Goal: Task Accomplishment & Management: Complete application form

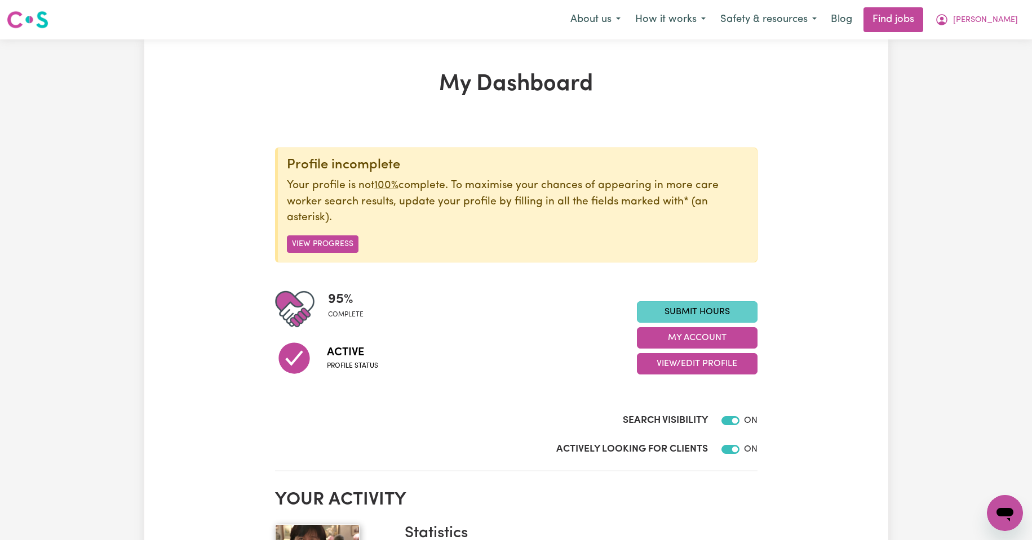
click at [691, 311] on link "Submit Hours" at bounding box center [697, 311] width 121 height 21
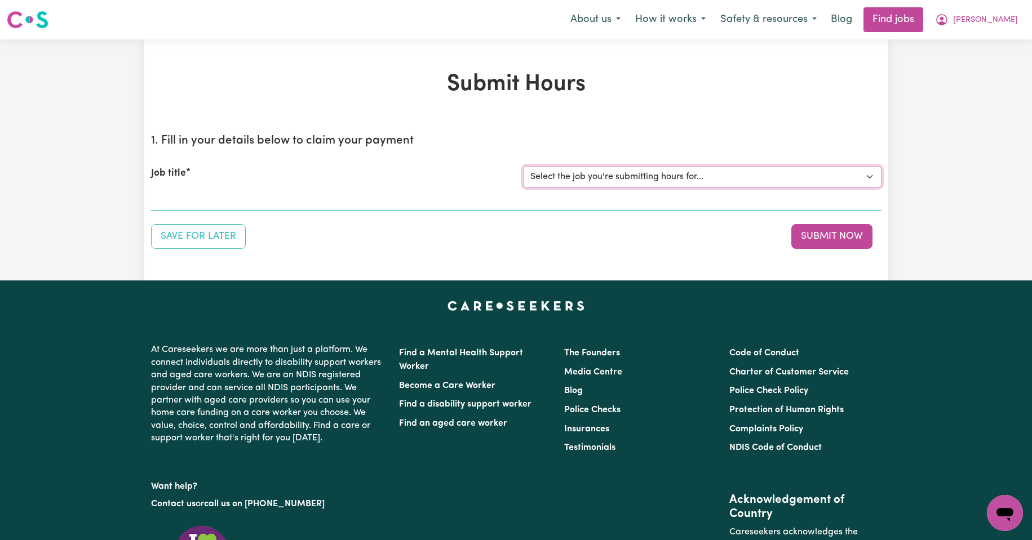
click at [869, 179] on select "Select the job you're submitting hours for... [Kishore Hands Of Care] Support W…" at bounding box center [702, 176] width 358 height 21
select select "14320"
click at [523, 166] on select "Select the job you're submitting hours for... [Kishore Hands Of Care] Support W…" at bounding box center [702, 176] width 358 height 21
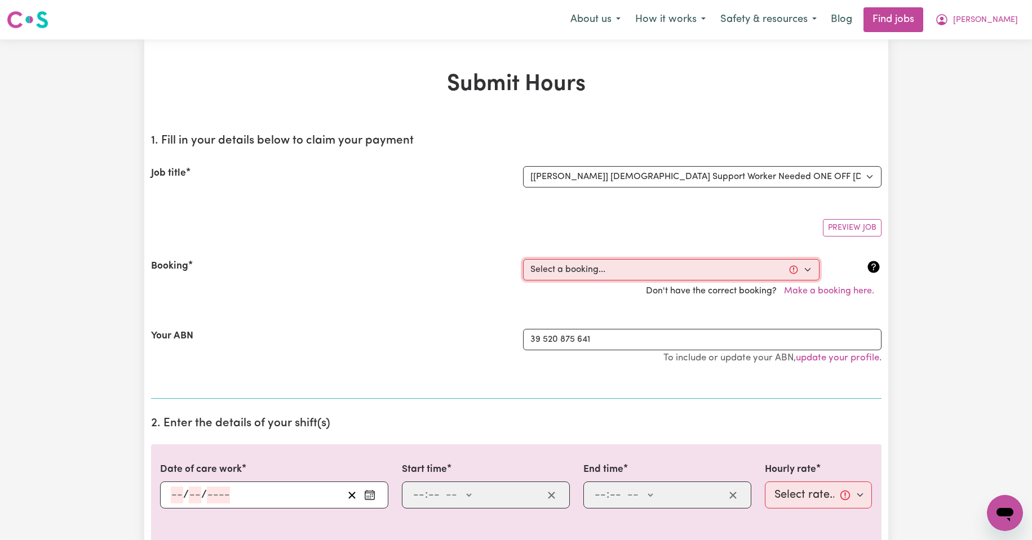
click at [807, 270] on select "Select a booking... [DATE] 08:00am to 09:30am (ONE-OFF) [DATE] 08:00am to 09:30…" at bounding box center [671, 269] width 296 height 21
select select "354677"
click at [523, 259] on select "Select a booking... [DATE] 08:00am to 09:30am (ONE-OFF) [DATE] 08:00am to 09:30…" at bounding box center [671, 269] width 296 height 21
type input "[DATE]"
type input "24"
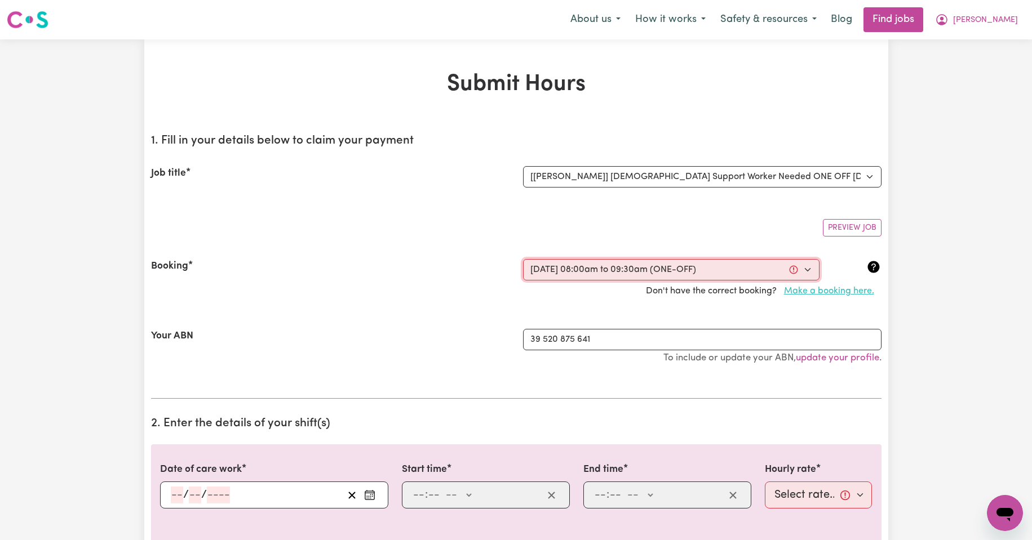
type input "9"
type input "2025"
type input "08:00"
type input "8"
type input "0"
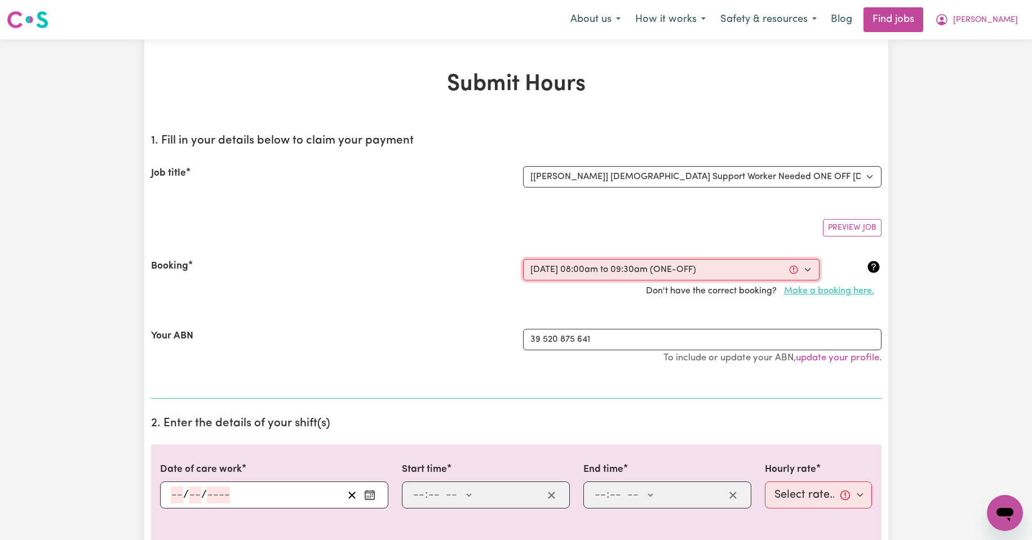
select select "am"
type input "09:30"
type input "9"
type input "30"
select select "am"
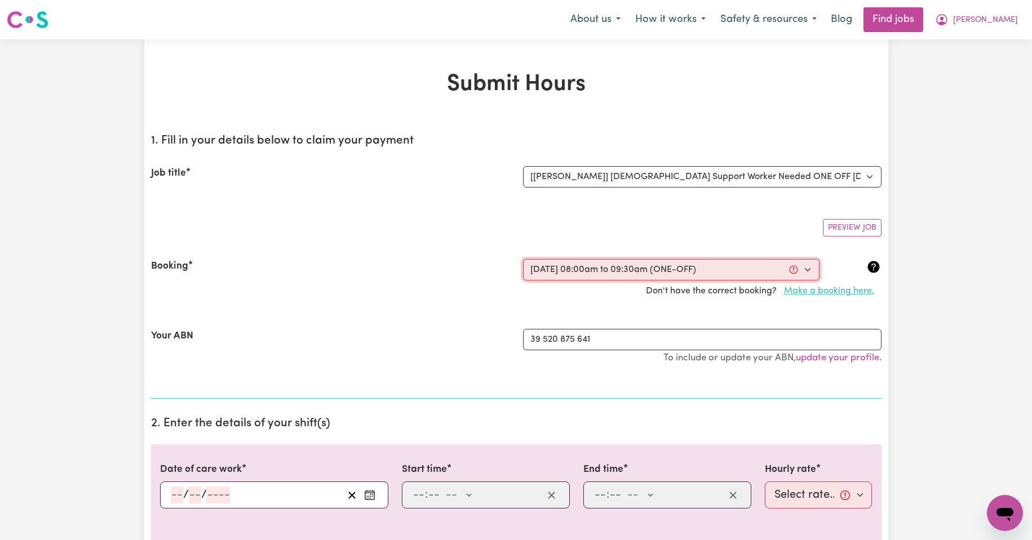
select select "50-Weekday"
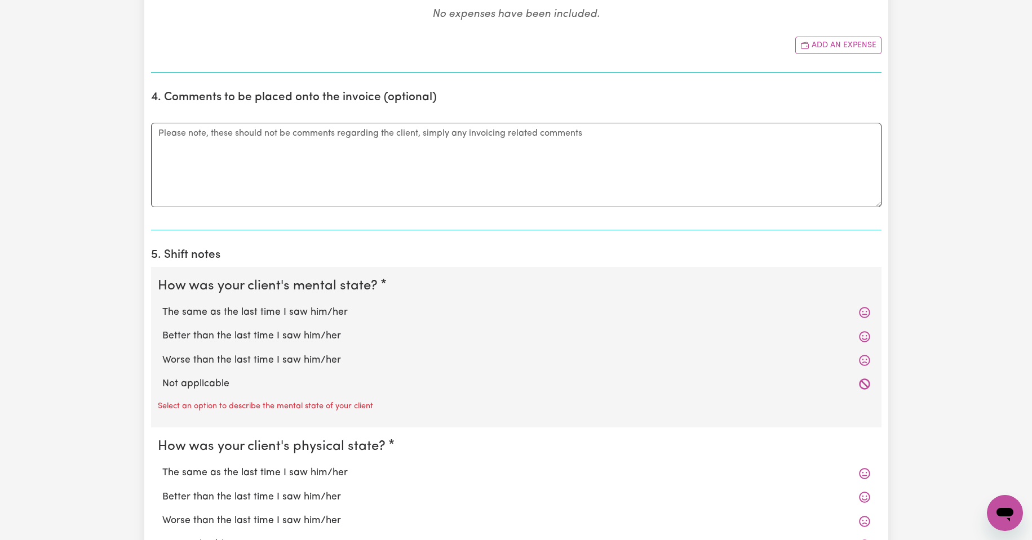
scroll to position [638, 0]
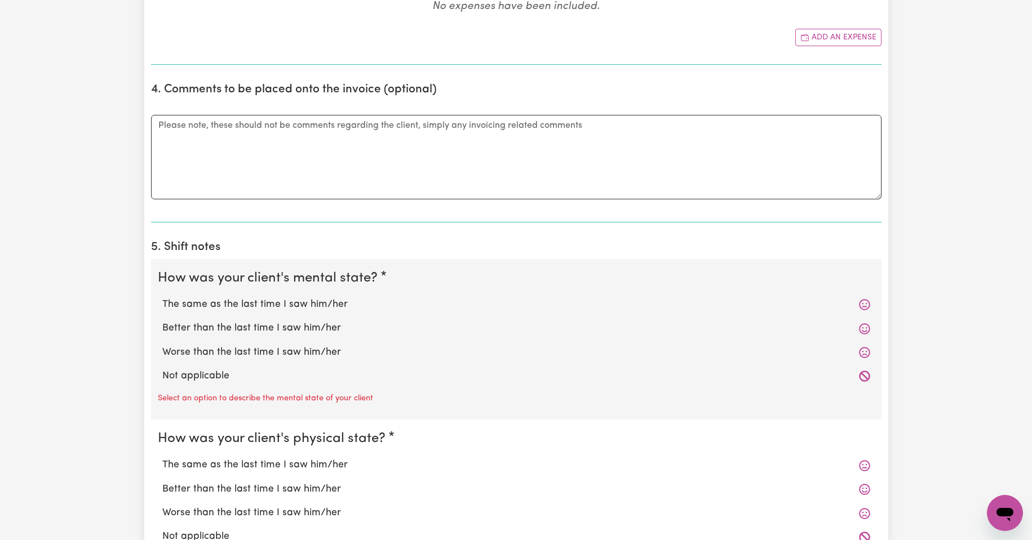
click at [261, 304] on label "The same as the last time I saw him/her" at bounding box center [516, 305] width 708 height 15
click at [162, 298] on input "The same as the last time I saw him/her" at bounding box center [162, 297] width 1 height 1
radio input "true"
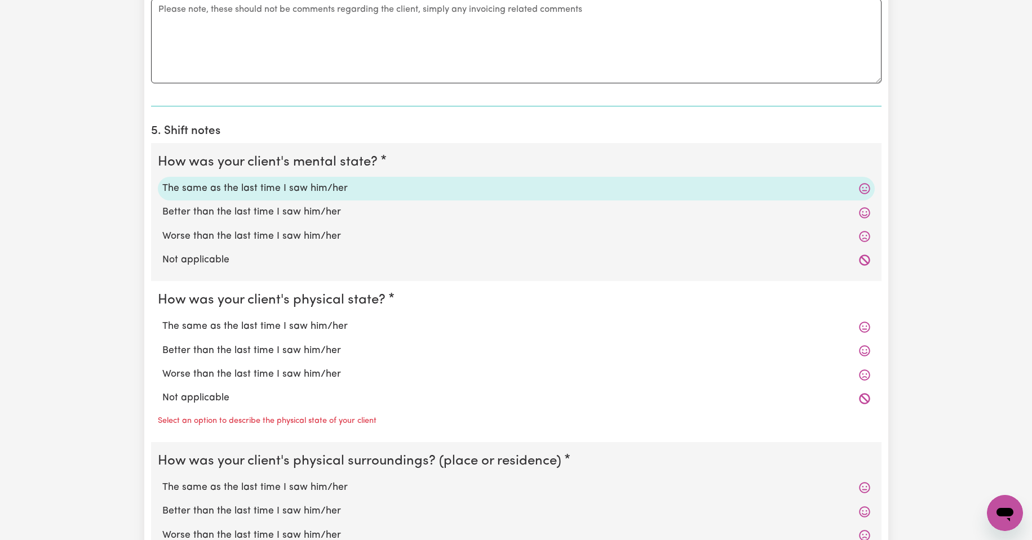
scroll to position [789, 0]
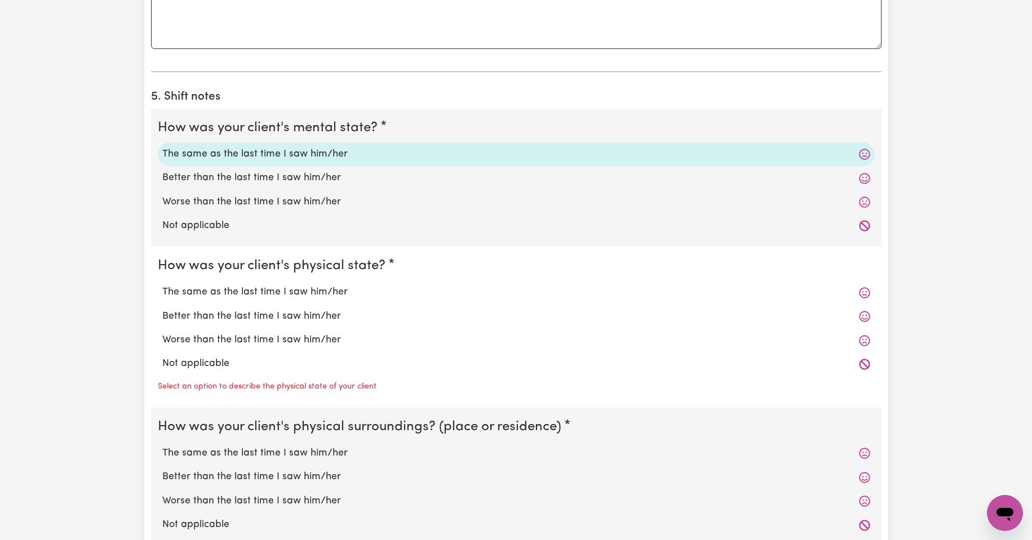
click at [265, 294] on label "The same as the last time I saw him/her" at bounding box center [516, 292] width 708 height 15
click at [162, 285] on input "The same as the last time I saw him/her" at bounding box center [162, 285] width 1 height 1
radio input "true"
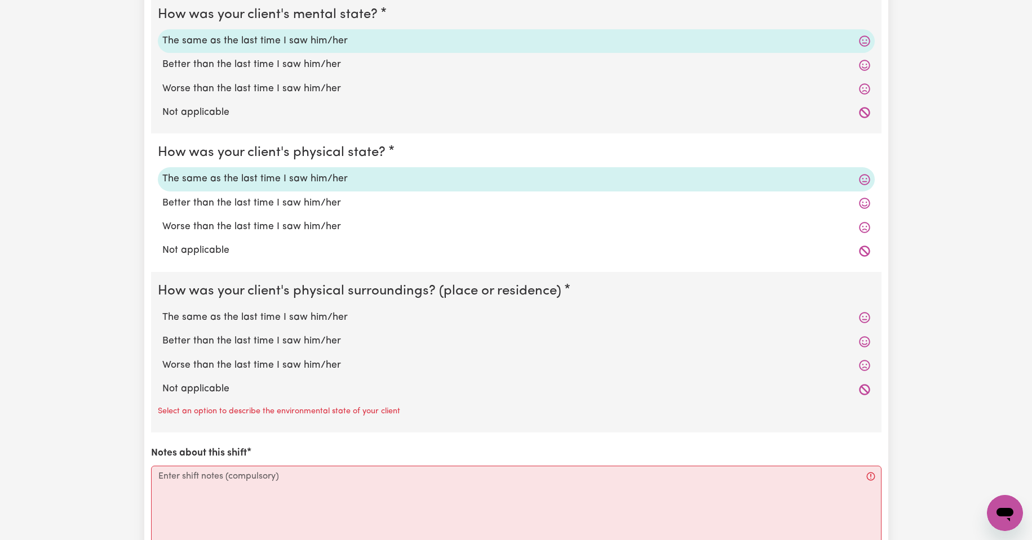
scroll to position [920, 0]
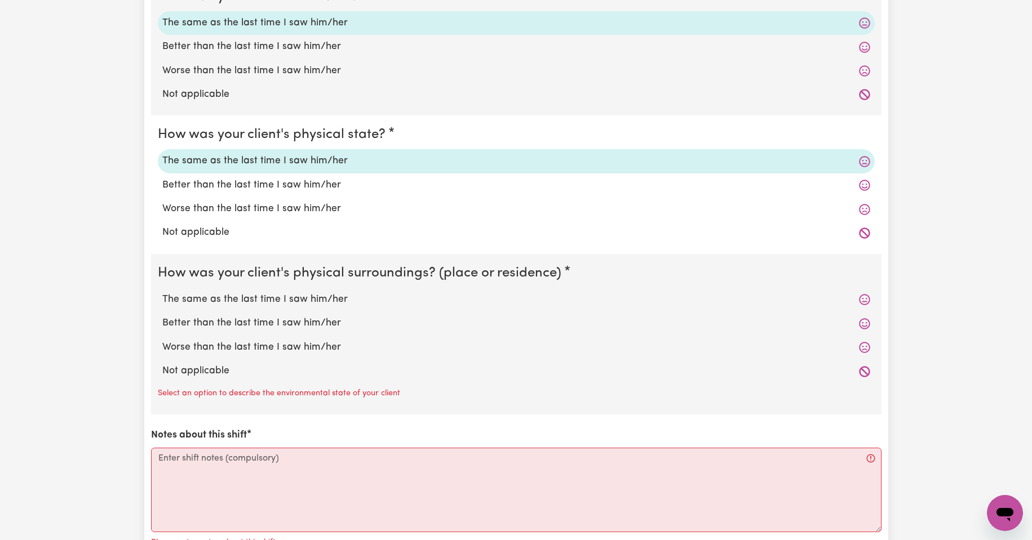
click at [278, 301] on label "The same as the last time I saw him/her" at bounding box center [516, 299] width 708 height 15
click at [162, 292] on input "The same as the last time I saw him/her" at bounding box center [162, 292] width 1 height 1
radio input "true"
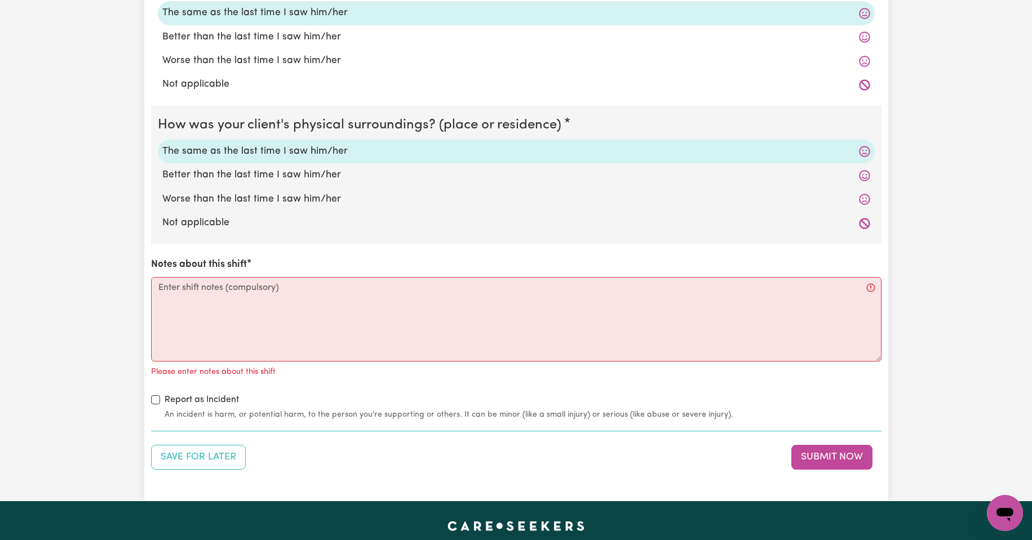
scroll to position [1071, 0]
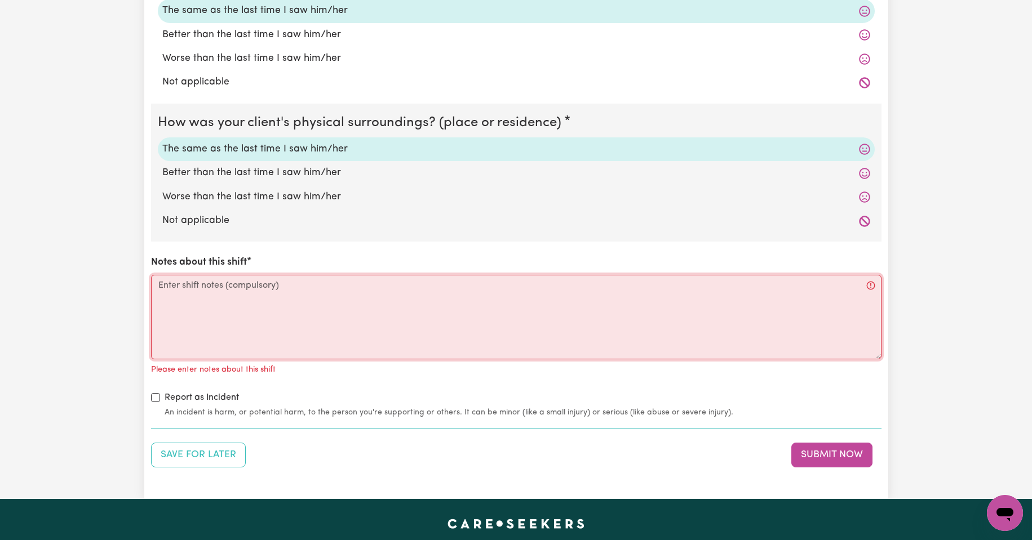
click at [188, 294] on textarea "Notes about this shift" at bounding box center [516, 317] width 730 height 85
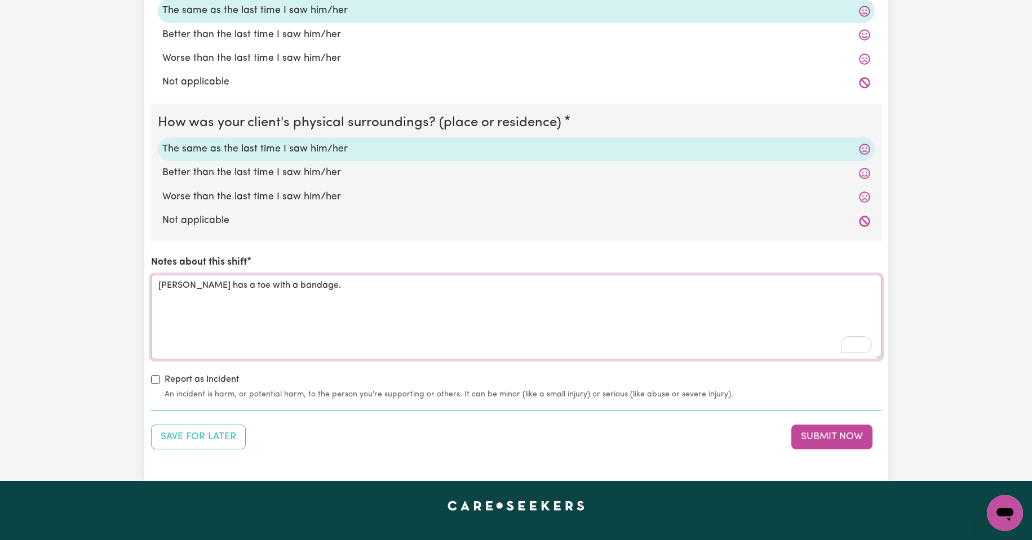
click at [157, 286] on textarea "[PERSON_NAME] has a toe with a bandage." at bounding box center [516, 317] width 730 height 85
type textarea "I saw that [PERSON_NAME] has a toe with a bandage."
click at [863, 343] on icon "Open Grammarly. 0 Suggestions." at bounding box center [863, 345] width 12 height 12
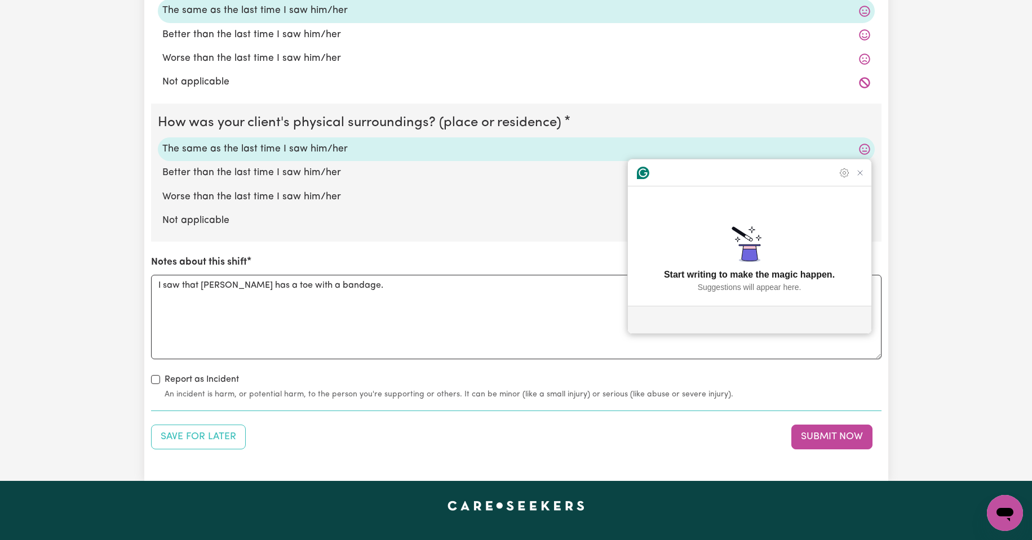
click at [858, 178] on icon "Close Grammarly Assistant" at bounding box center [859, 172] width 9 height 9
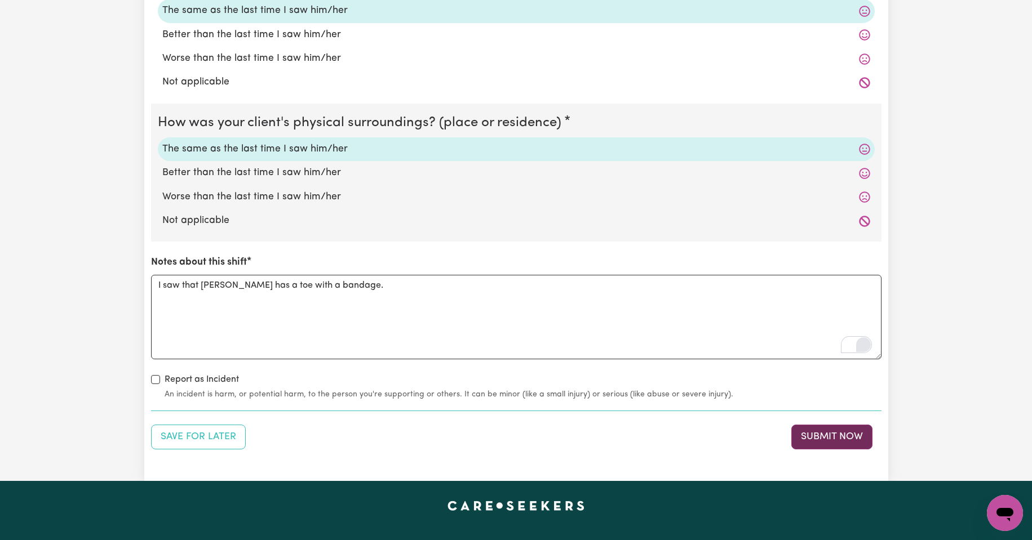
click at [829, 436] on button "Submit Now" at bounding box center [831, 437] width 81 height 25
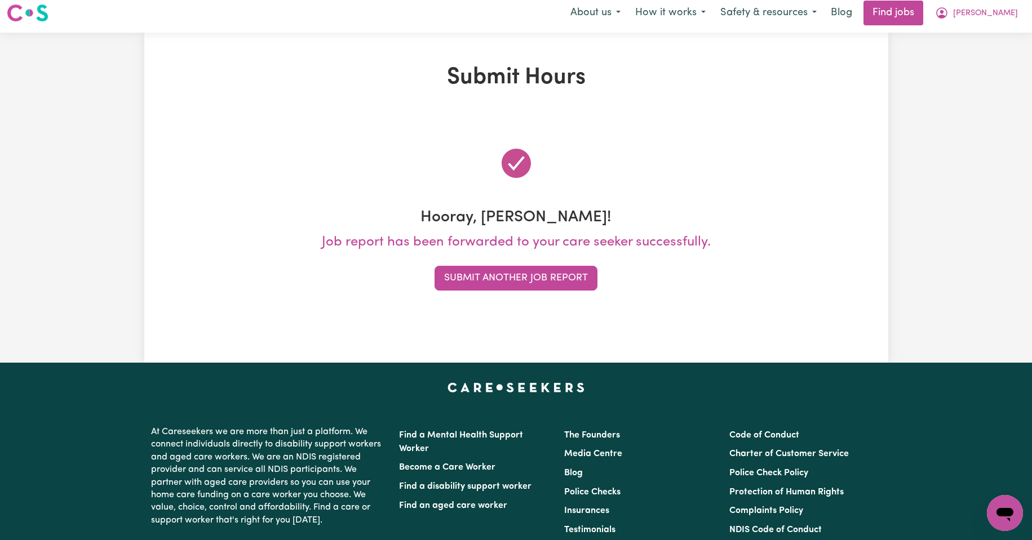
scroll to position [0, 0]
